Goal: Task Accomplishment & Management: Manage account settings

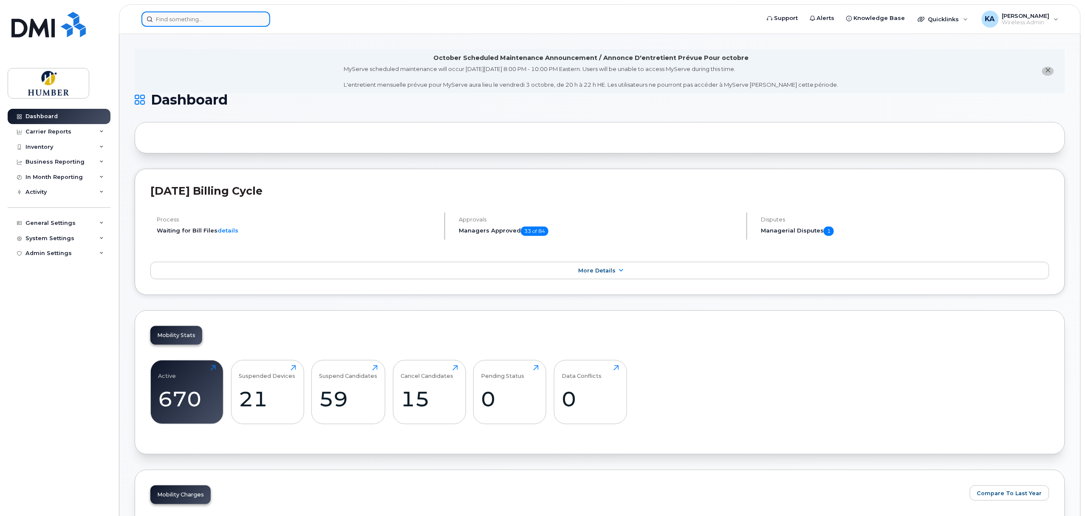
click at [193, 16] on input at bounding box center [205, 18] width 129 height 15
click at [57, 238] on div "System Settings" at bounding box center [49, 238] width 49 height 7
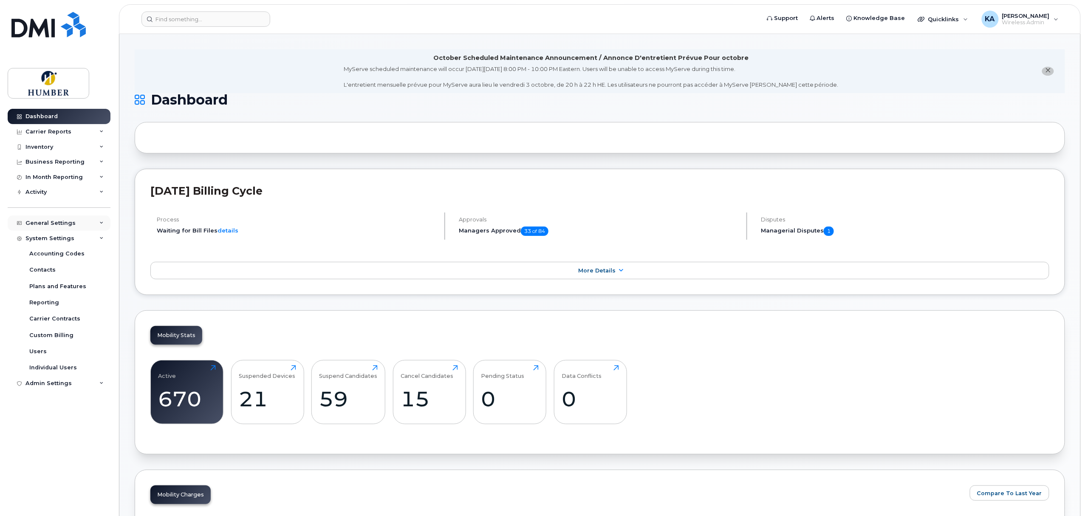
click at [65, 228] on div "General Settings" at bounding box center [59, 222] width 103 height 15
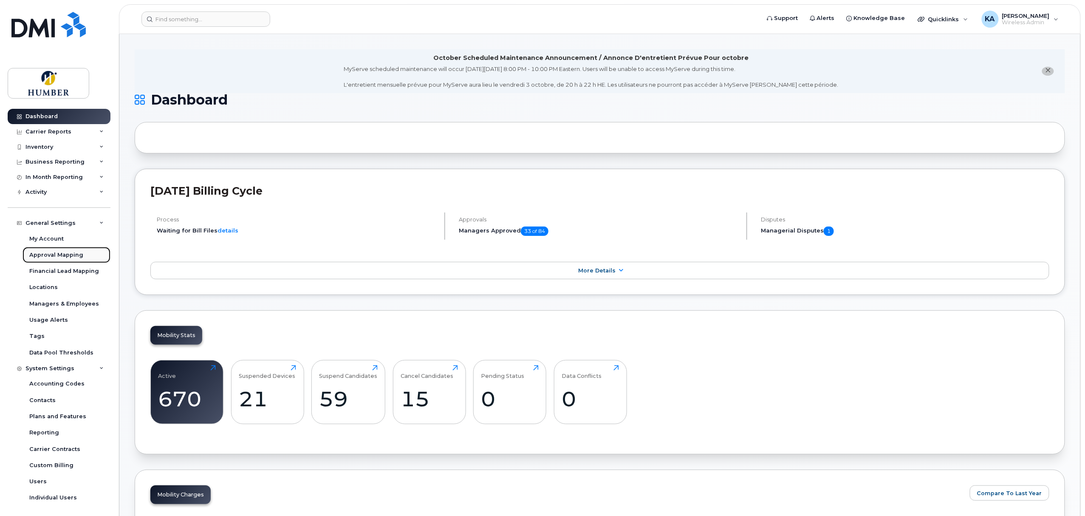
click at [61, 252] on div "Approval Mapping" at bounding box center [56, 255] width 54 height 8
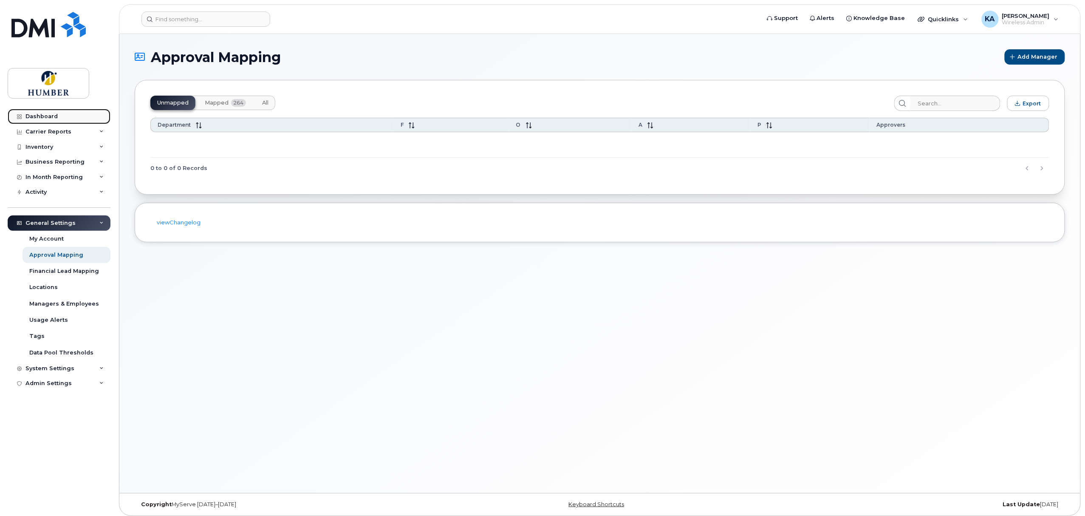
click at [54, 113] on div "Dashboard" at bounding box center [41, 116] width 32 height 7
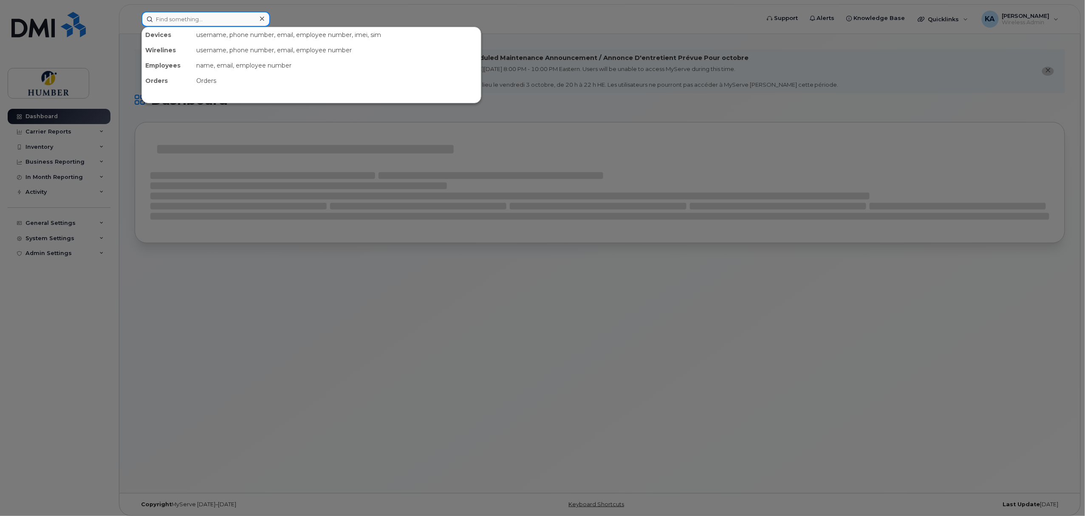
click at [208, 17] on input at bounding box center [205, 18] width 129 height 15
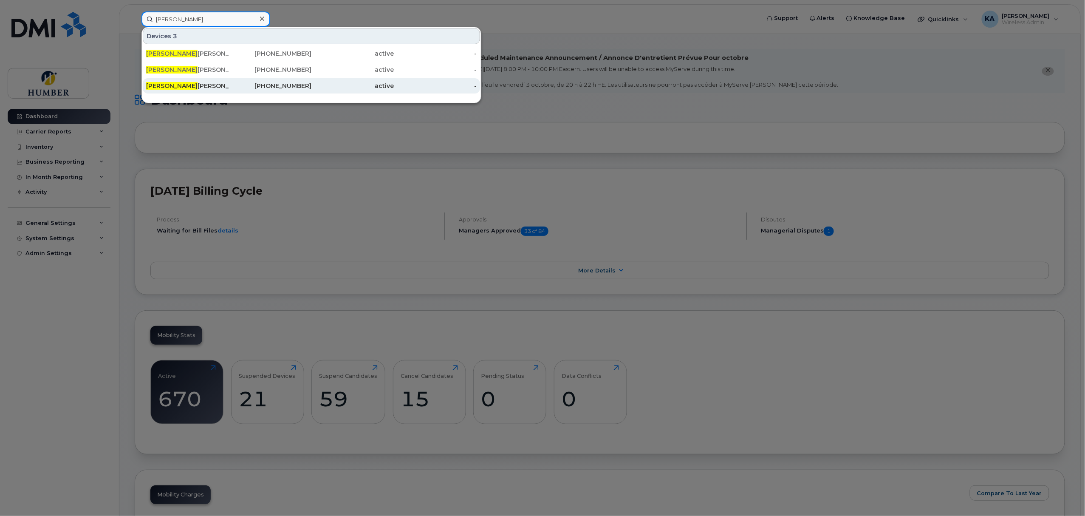
type input "[PERSON_NAME]"
click at [221, 84] on div "Jamie Goncalves" at bounding box center [187, 86] width 83 height 8
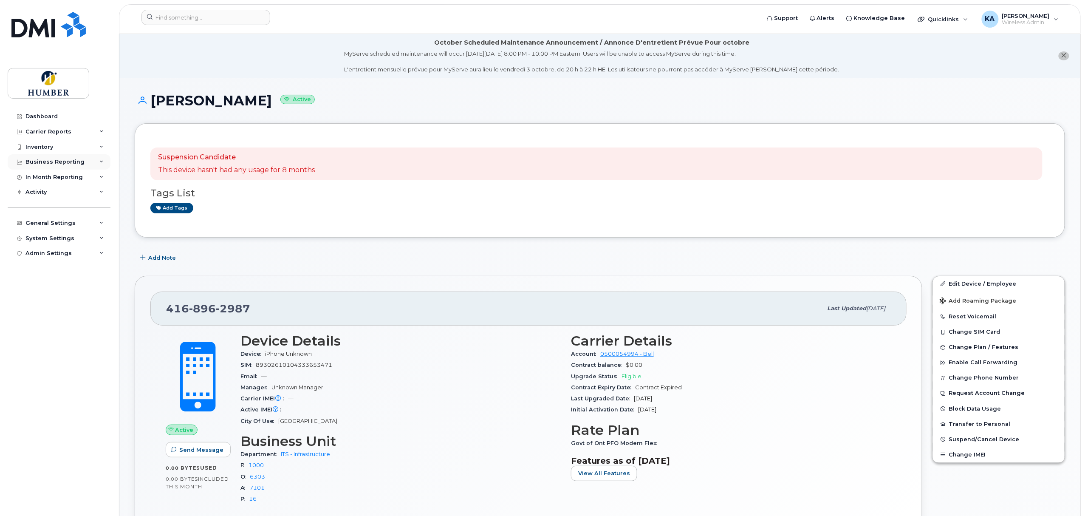
click at [67, 161] on div "Business Reporting" at bounding box center [54, 161] width 59 height 7
click at [66, 174] on div "Managerial Reports" at bounding box center [58, 178] width 58 height 8
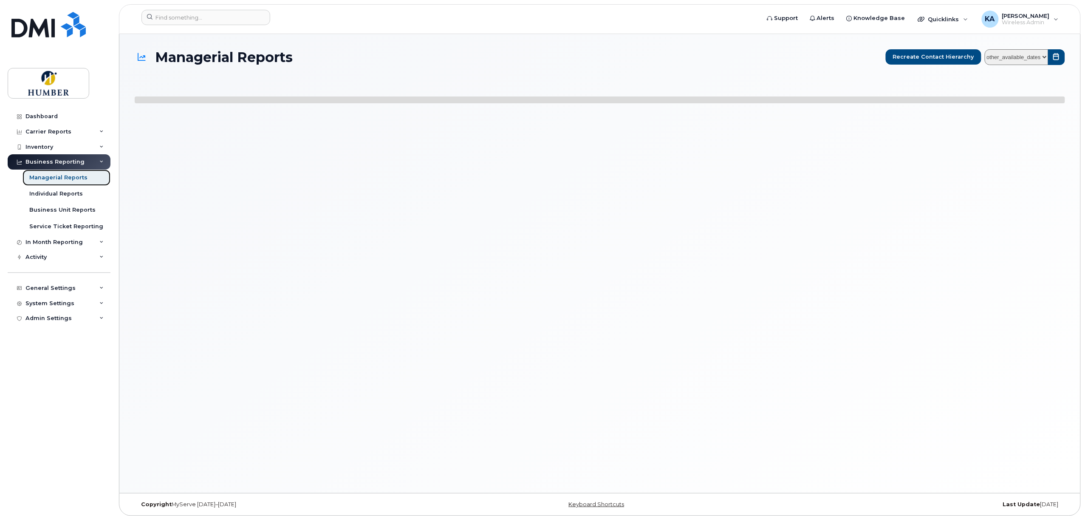
select select
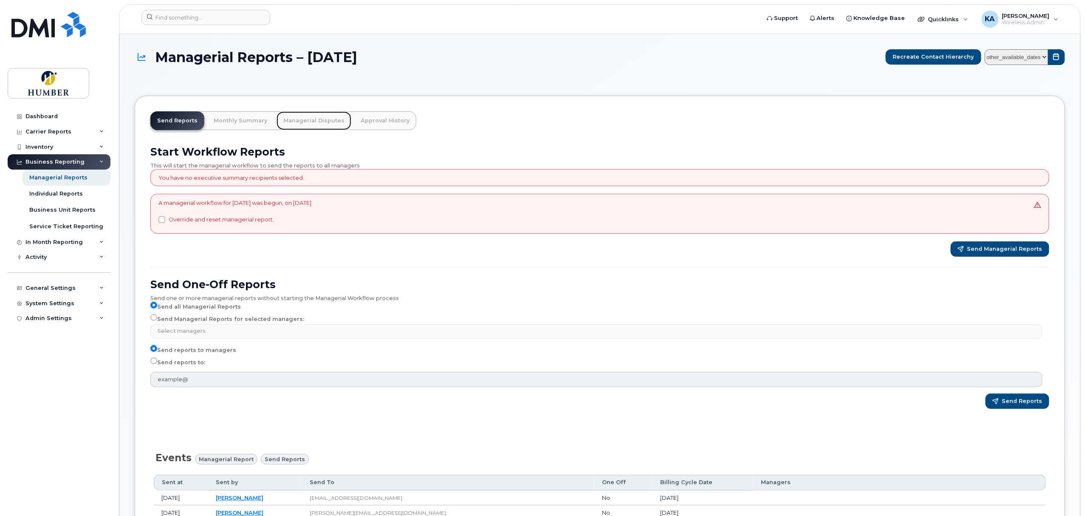
click at [314, 120] on link "Managerial Disputes" at bounding box center [314, 120] width 75 height 19
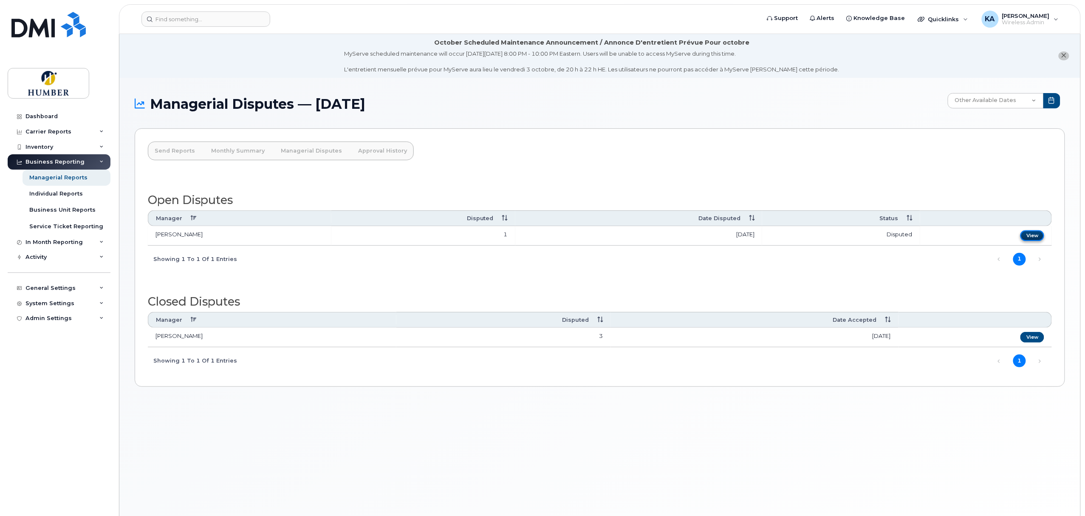
click at [1032, 236] on link "View" at bounding box center [1032, 235] width 24 height 11
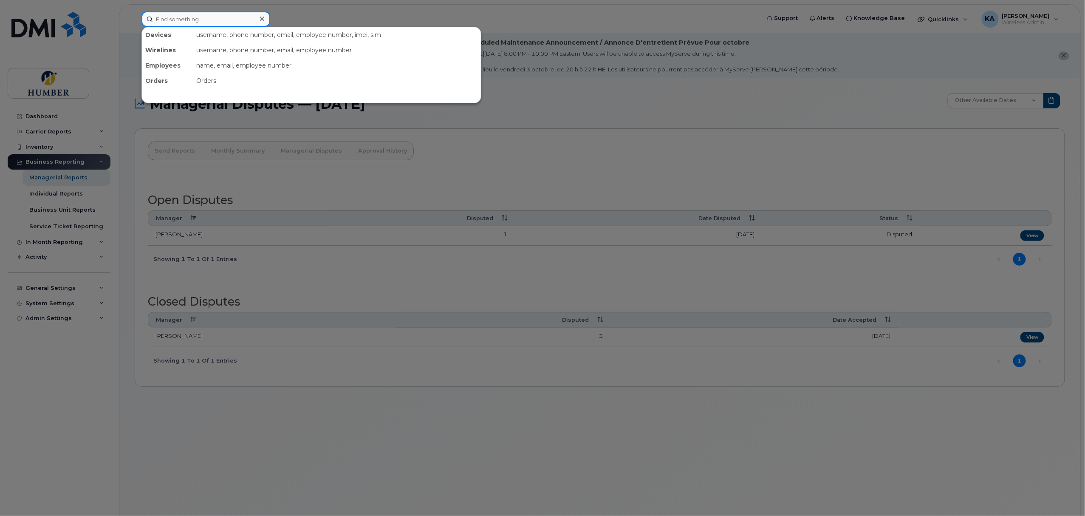
click at [247, 14] on input at bounding box center [205, 18] width 129 height 15
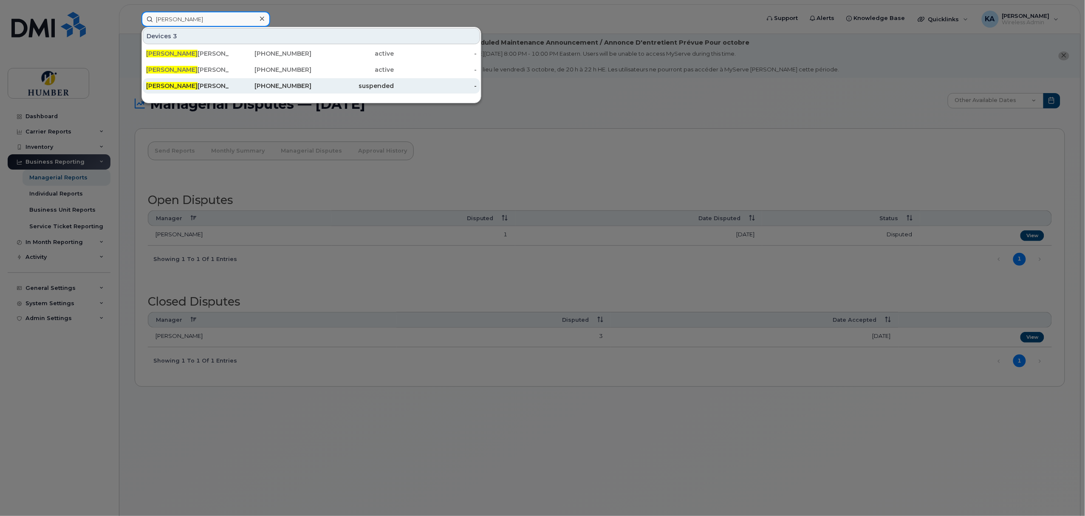
type input "jamie"
click at [277, 85] on div "416-896-2987" at bounding box center [270, 86] width 83 height 8
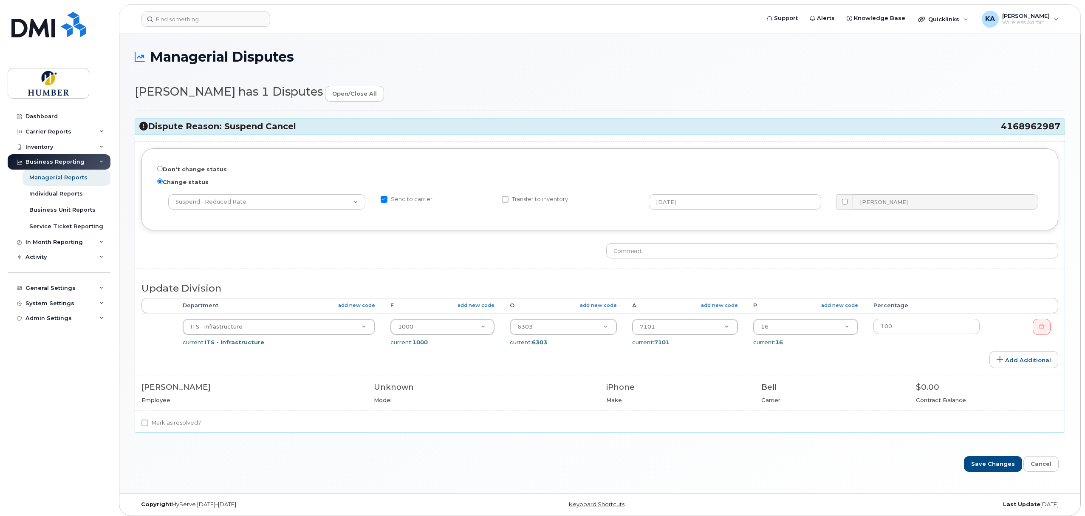
select select "5824781"
select select "5824989"
select select "5824737"
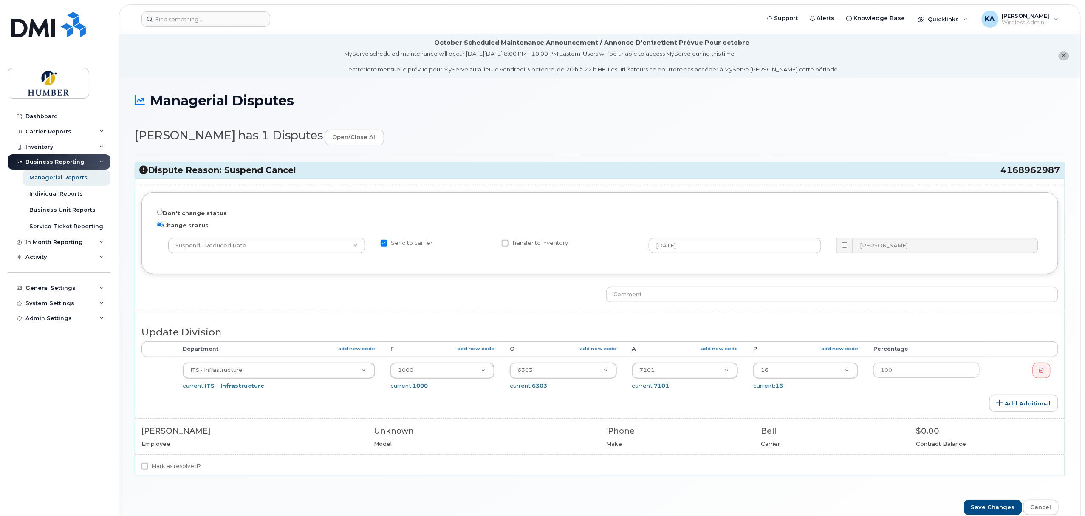
click at [387, 244] on input "Send to carrier" at bounding box center [384, 243] width 7 height 7
checkbox input "false"
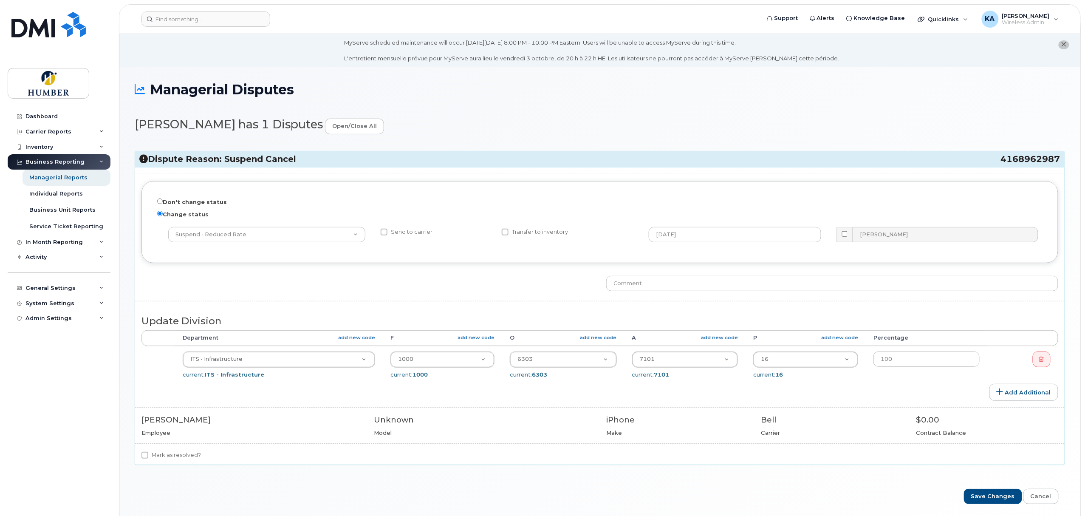
scroll to position [48, 0]
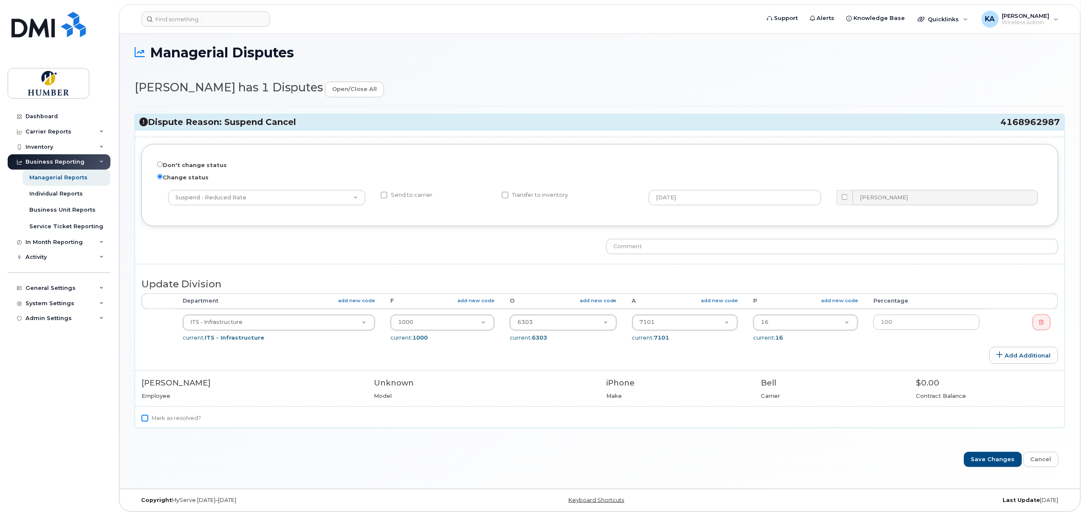
click at [144, 421] on input "Mark as resolved?" at bounding box center [144, 418] width 7 height 7
checkbox input "true"
click at [984, 461] on input "Save Changes" at bounding box center [993, 460] width 58 height 16
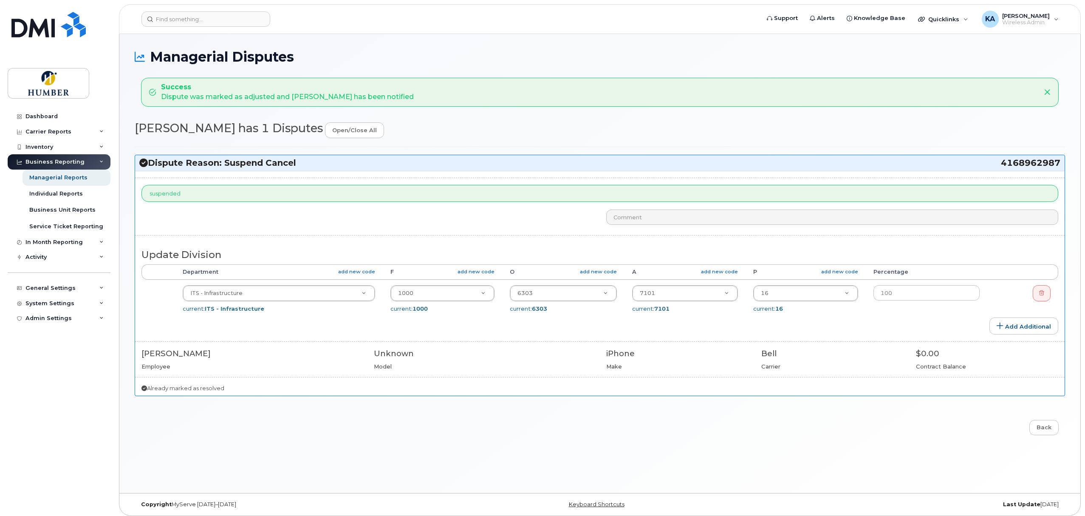
select select "5824781"
select select "5824989"
select select "5824737"
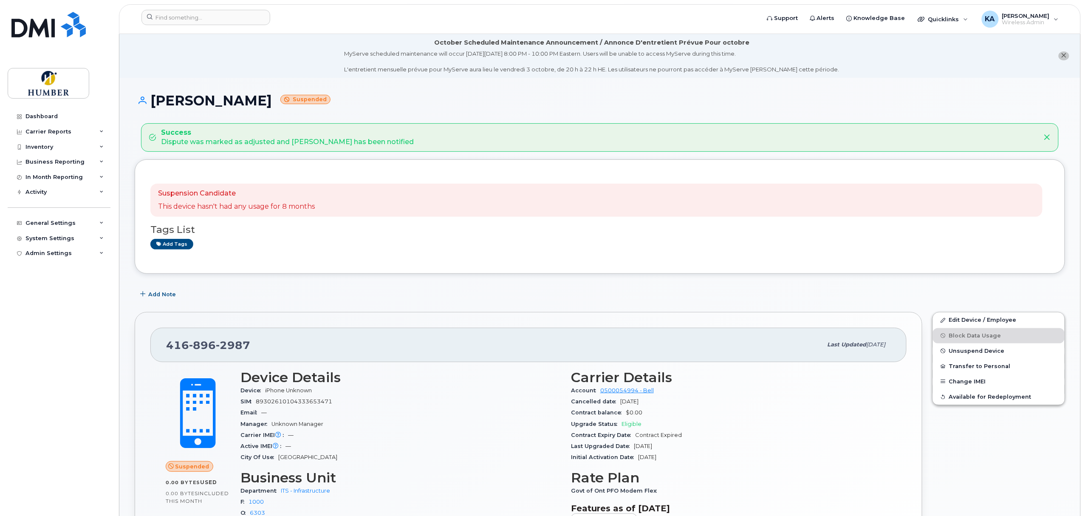
scroll to position [75, 0]
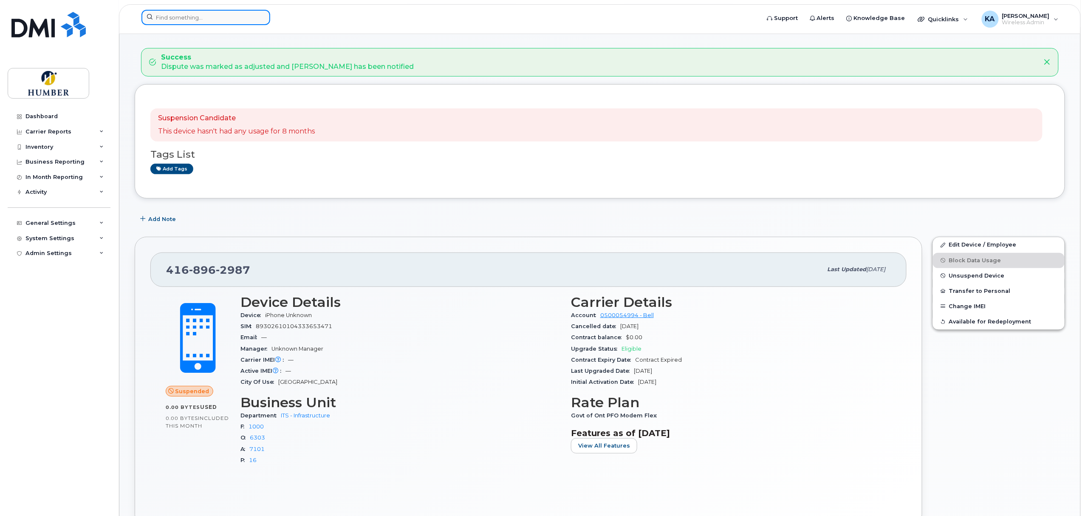
click at [234, 16] on input at bounding box center [205, 17] width 129 height 15
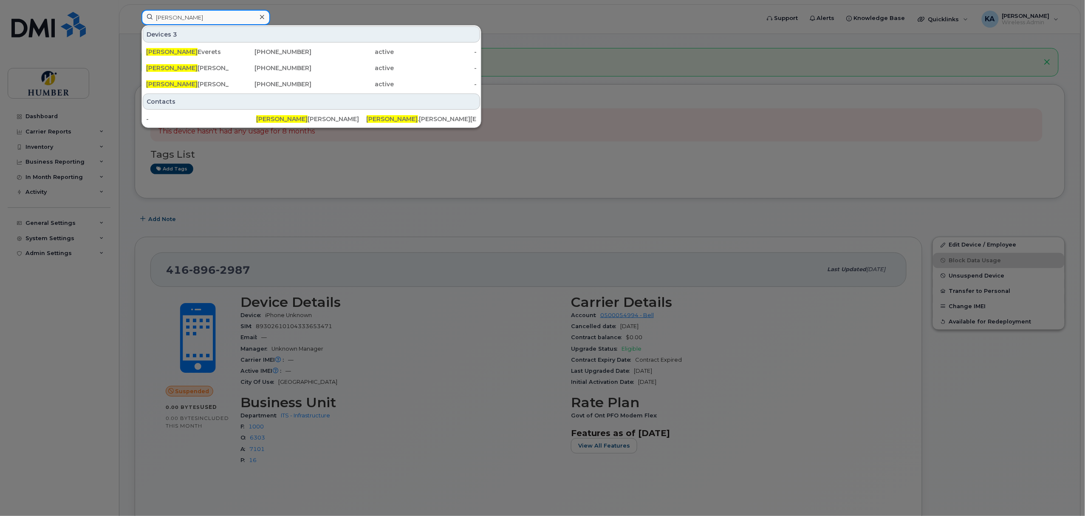
type input "[PERSON_NAME]"
click at [255, 93] on div "[PERSON_NAME] [PHONE_NUMBER] active - [PERSON_NAME] [PHONE_NUMBER] active - [PE…" at bounding box center [311, 67] width 339 height 49
click at [257, 84] on div "647-613-6400" at bounding box center [270, 84] width 83 height 8
